Goal: Task Accomplishment & Management: Complete application form

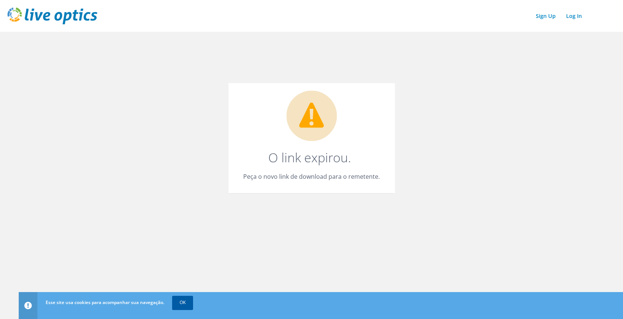
click at [183, 308] on link "OK" at bounding box center [182, 302] width 21 height 13
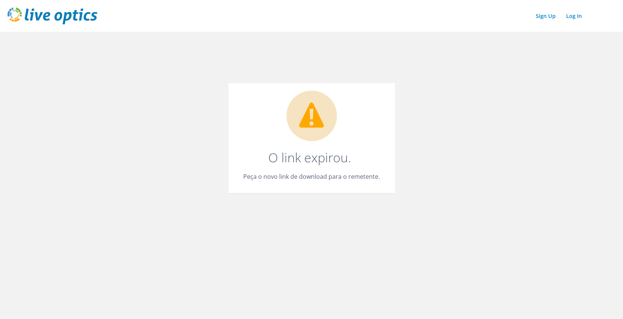
click at [59, 9] on img at bounding box center [52, 15] width 90 height 17
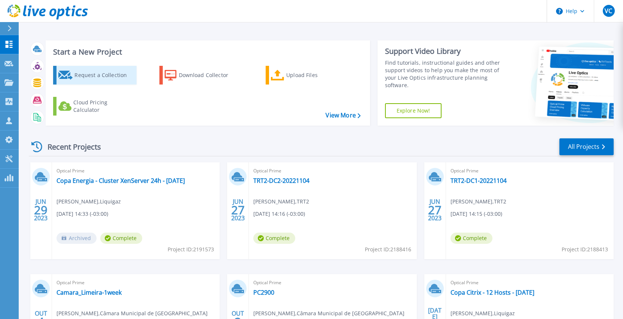
click at [98, 77] on div "Request a Collection" at bounding box center [104, 75] width 60 height 15
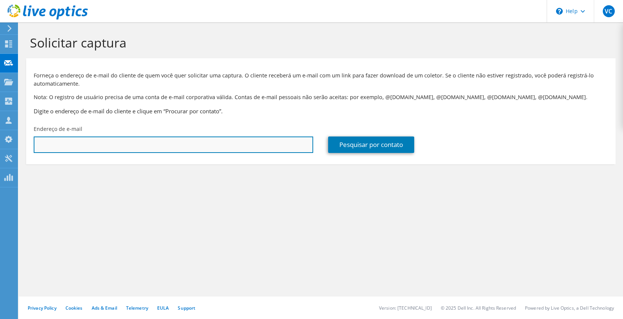
click at [128, 145] on input "text" at bounding box center [174, 145] width 280 height 16
paste input "[PERSON_NAME] <[EMAIL_ADDRESS][DOMAIN_NAME]>"
drag, startPoint x: 104, startPoint y: 145, endPoint x: 0, endPoint y: 134, distance: 104.6
click at [0, 134] on div "VC Membro da equipe Vinicius Cabelleira vinicius.cabelleira@perfil.inf.br perfi…" at bounding box center [311, 159] width 623 height 319
type input "edney.veras@ufrr.br"
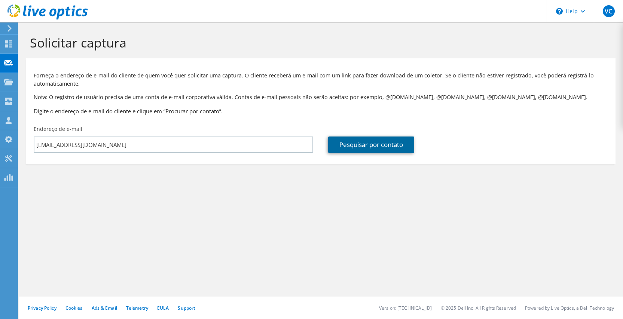
click at [380, 146] on link "Pesquisar por contato" at bounding box center [371, 145] width 86 height 16
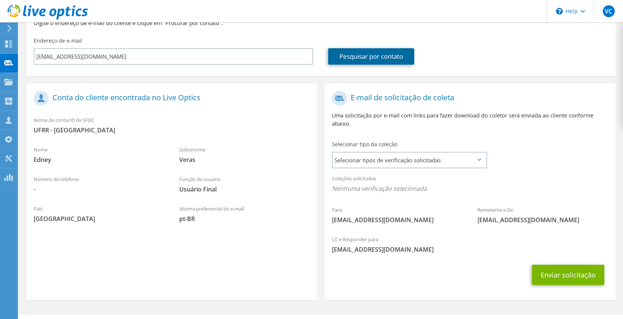
scroll to position [99, 0]
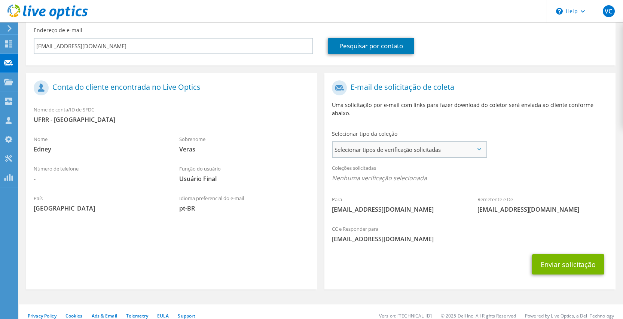
click at [386, 142] on span "Selecionar tipos de verificação solicitadas" at bounding box center [409, 149] width 153 height 15
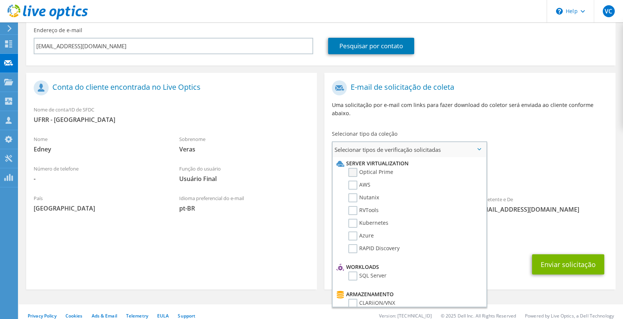
click at [369, 168] on label "Optical Prime" at bounding box center [370, 172] width 45 height 9
click at [0, 0] on input "Optical Prime" at bounding box center [0, 0] width 0 height 0
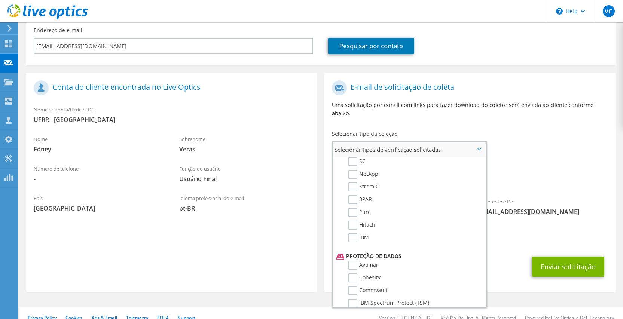
scroll to position [236, 0]
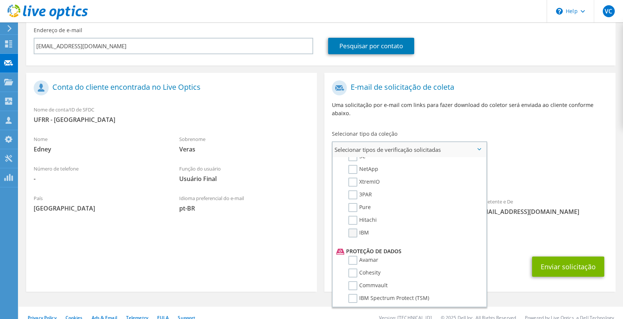
click at [350, 229] on label "IBM" at bounding box center [358, 233] width 21 height 9
click at [0, 0] on input "IBM" at bounding box center [0, 0] width 0 height 0
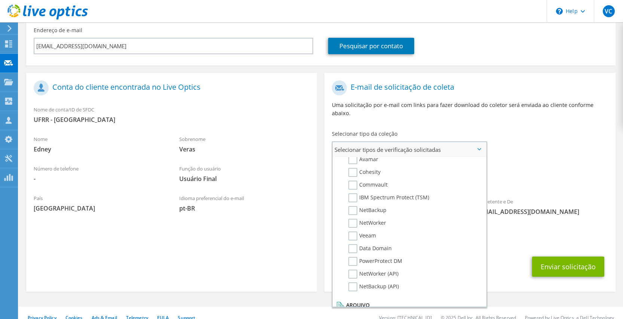
scroll to position [323, 0]
click at [354, 182] on label "Cohesity" at bounding box center [364, 186] width 32 height 9
click at [0, 0] on input "Cohesity" at bounding box center [0, 0] width 0 height 0
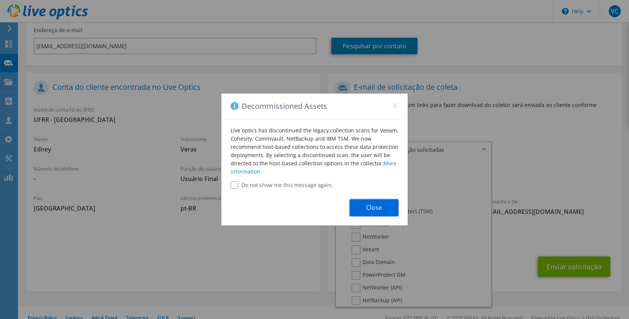
click at [378, 211] on button "Close" at bounding box center [374, 207] width 49 height 17
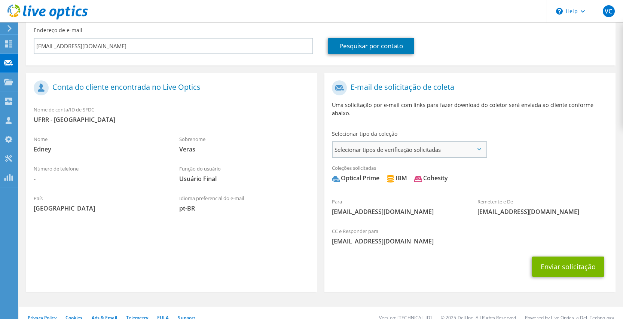
click at [433, 144] on span "Selecionar tipos de verificação solicitadas" at bounding box center [409, 149] width 153 height 15
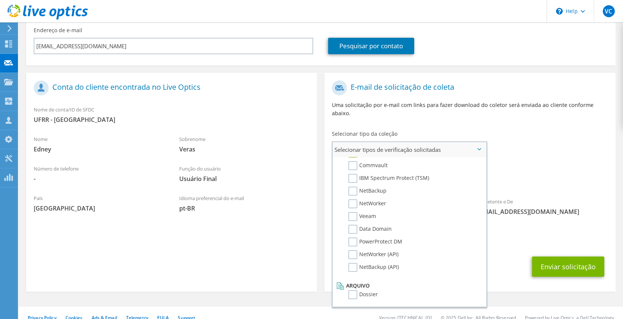
scroll to position [0, 0]
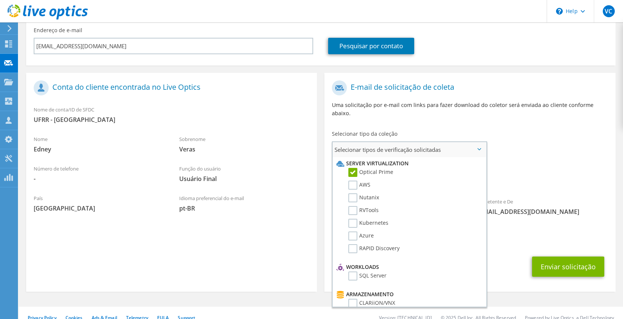
click at [480, 142] on span "Selecionar tipos de verificação solicitadas" at bounding box center [409, 149] width 153 height 15
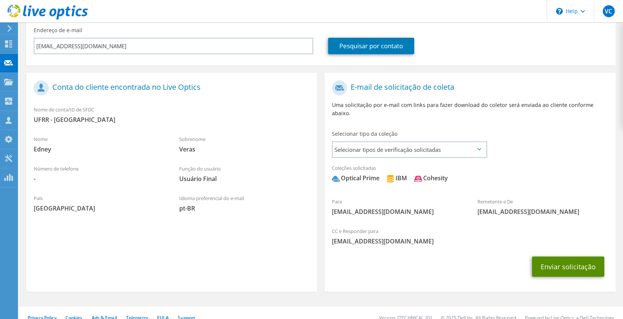
click at [558, 258] on button "Enviar solicitação" at bounding box center [568, 267] width 72 height 20
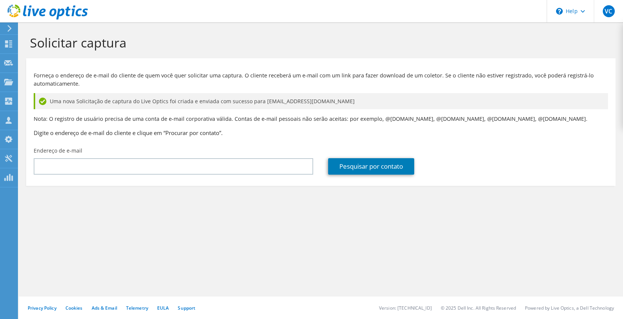
click at [97, 230] on div "Solicitar captura Forneça o endereço de e-mail do cliente de quem você quer sol…" at bounding box center [321, 170] width 604 height 297
